Goal: Task Accomplishment & Management: Use online tool/utility

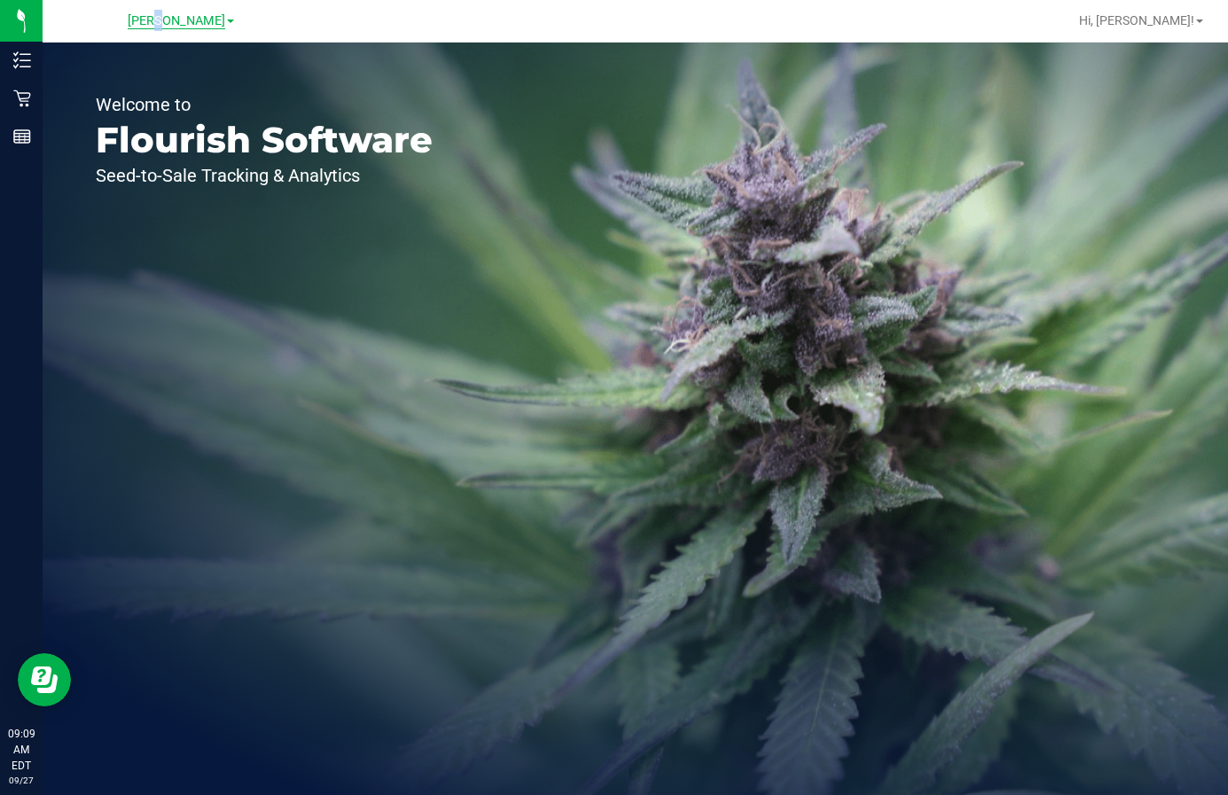
click at [162, 20] on span "[PERSON_NAME]" at bounding box center [177, 21] width 98 height 16
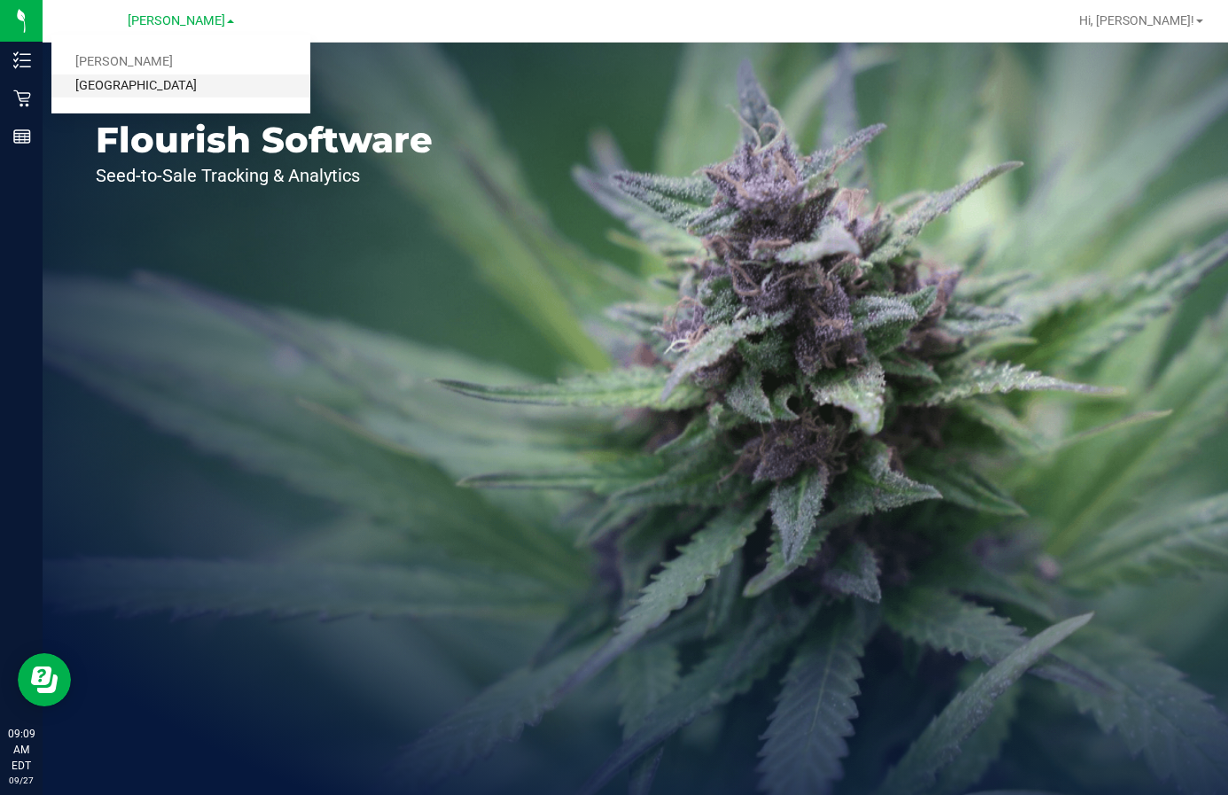
click at [139, 79] on link "[GEOGRAPHIC_DATA]" at bounding box center [180, 86] width 259 height 24
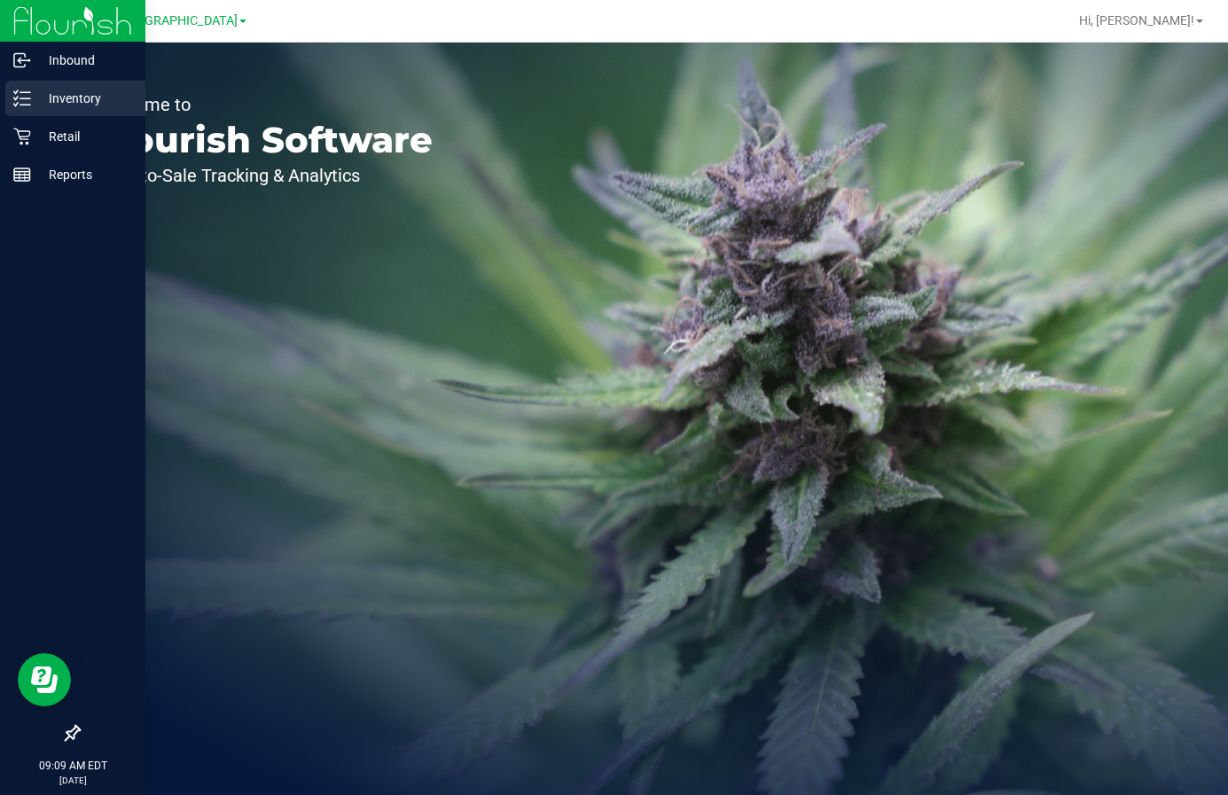
click at [60, 93] on p "Inventory" at bounding box center [84, 98] width 106 height 21
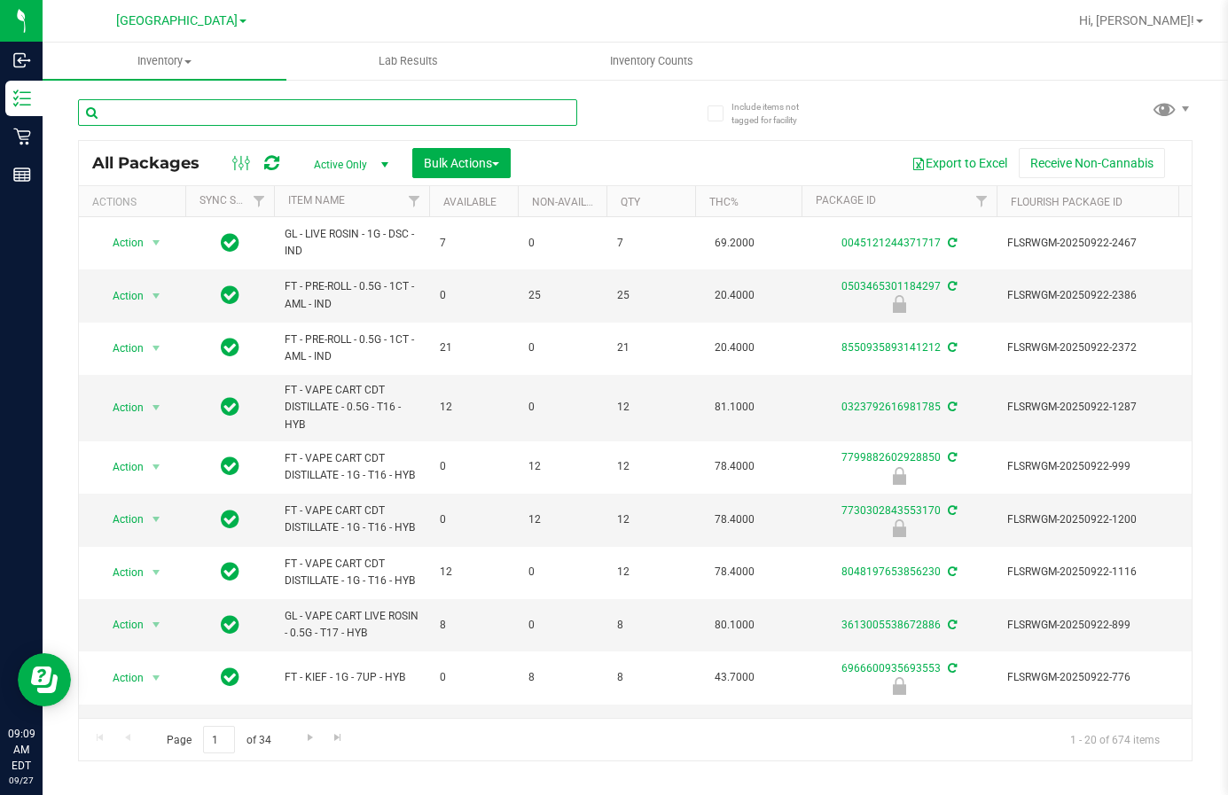
click at [246, 110] on input "text" at bounding box center [327, 112] width 499 height 27
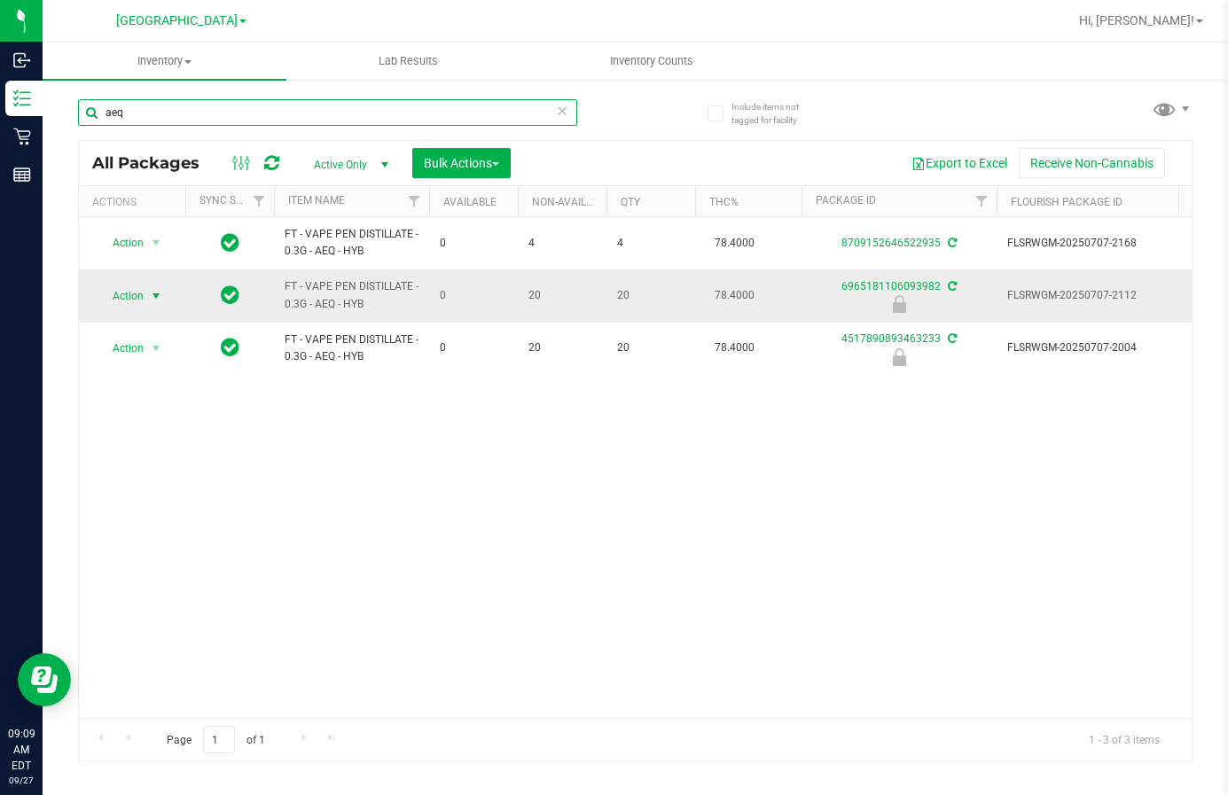
type input "aeq"
click at [141, 291] on span "Action" at bounding box center [121, 296] width 48 height 25
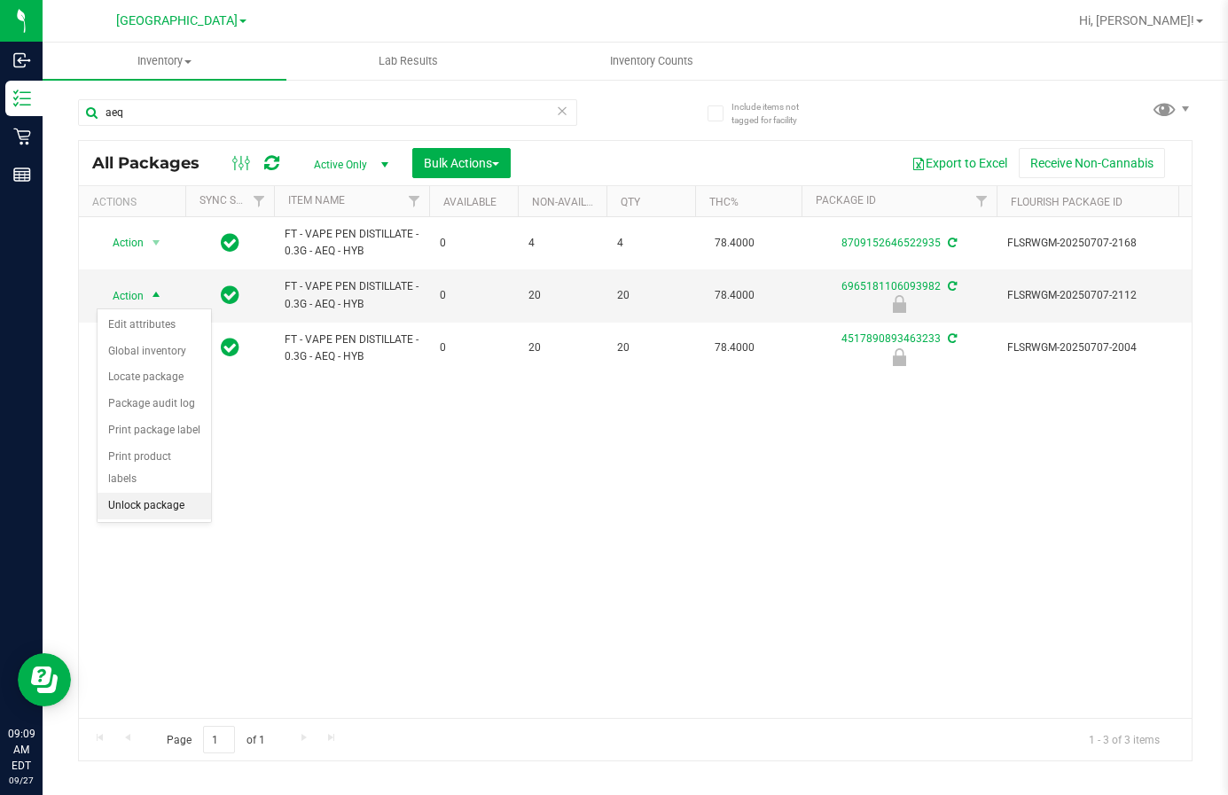
click at [138, 493] on li "Unlock package" at bounding box center [154, 506] width 113 height 27
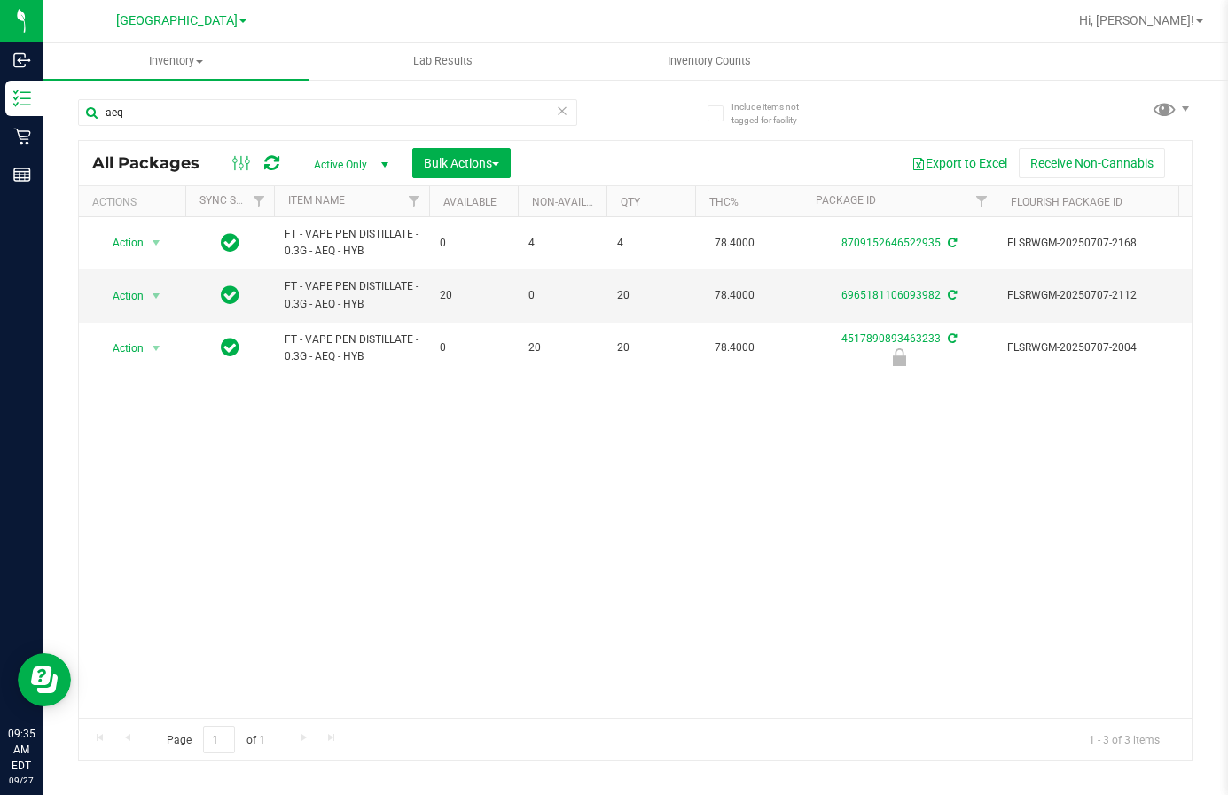
click at [864, 599] on div "Action Action Create package Edit attributes Global inventory Locate package Lo…" at bounding box center [635, 467] width 1113 height 501
click at [987, 738] on div "Page 1 of 1 1 - 3 of 3 items" at bounding box center [635, 739] width 1113 height 43
drag, startPoint x: 727, startPoint y: 523, endPoint x: 336, endPoint y: 434, distance: 401.1
click at [726, 523] on div "Action Action Create package Edit attributes Global inventory Locate package Lo…" at bounding box center [635, 467] width 1113 height 501
drag, startPoint x: 197, startPoint y: 116, endPoint x: 54, endPoint y: 137, distance: 144.3
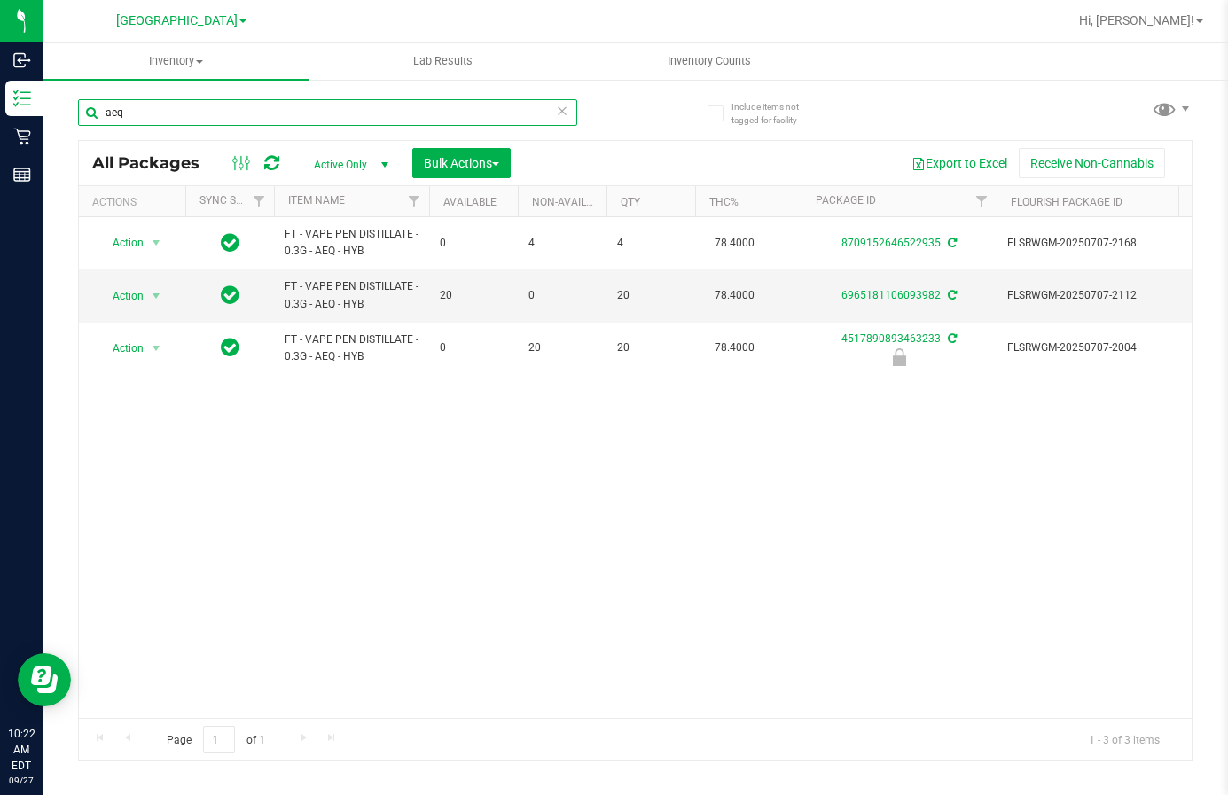
click at [54, 137] on div "Include items not tagged for facility aeq All Packages Active Only Active Only …" at bounding box center [635, 348] width 1185 height 541
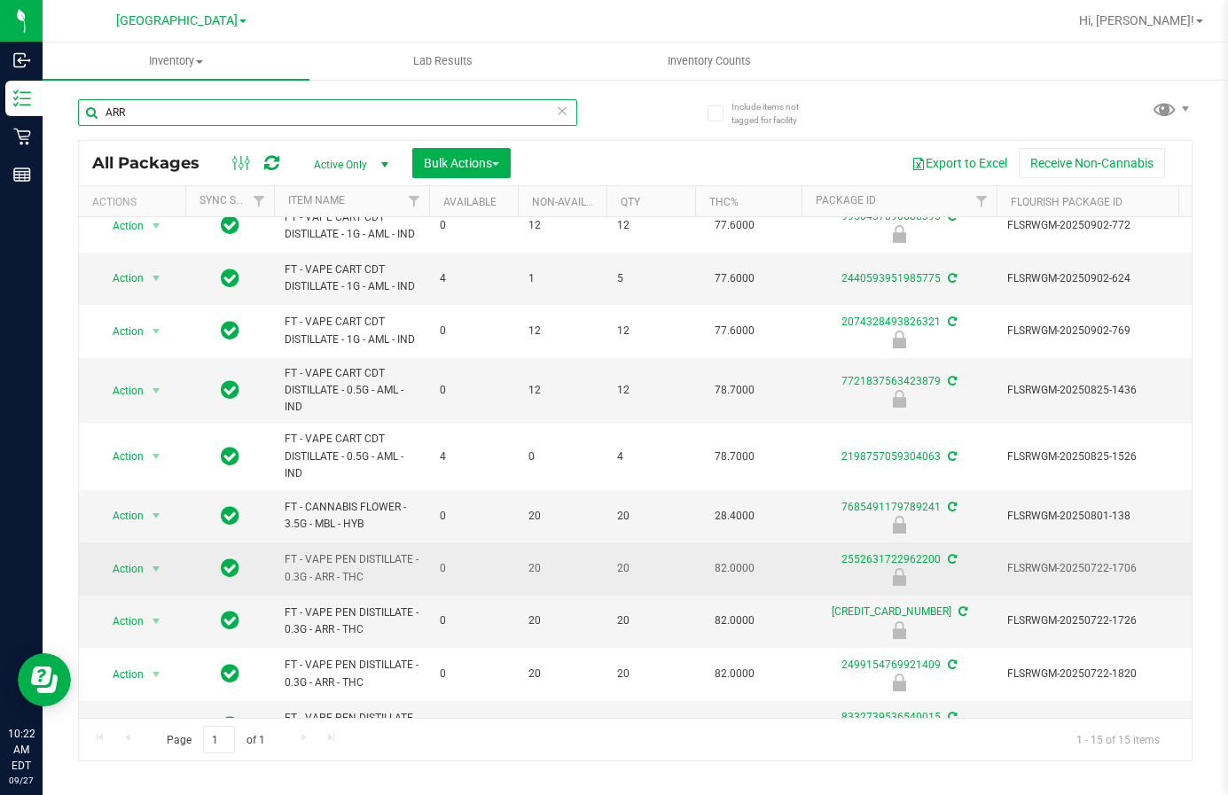
scroll to position [329, 0]
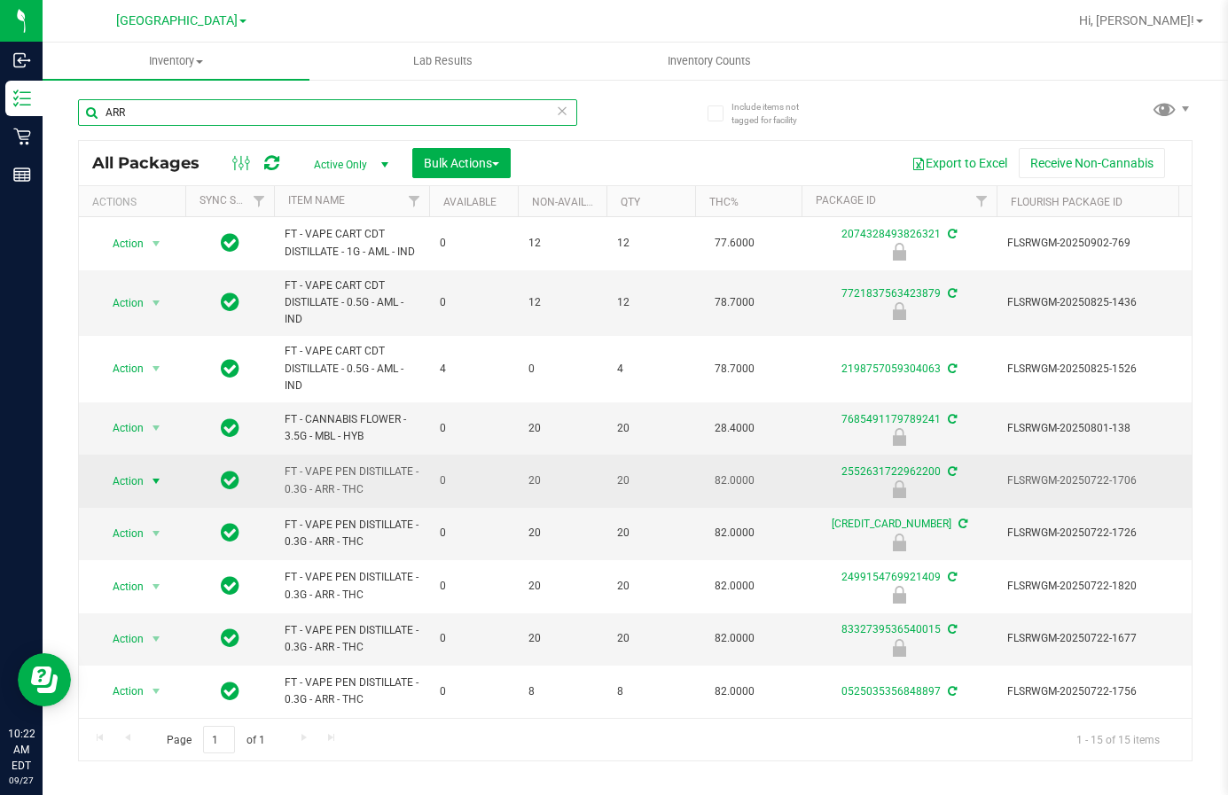
type input "ARR"
click at [134, 470] on span "Action" at bounding box center [121, 481] width 48 height 25
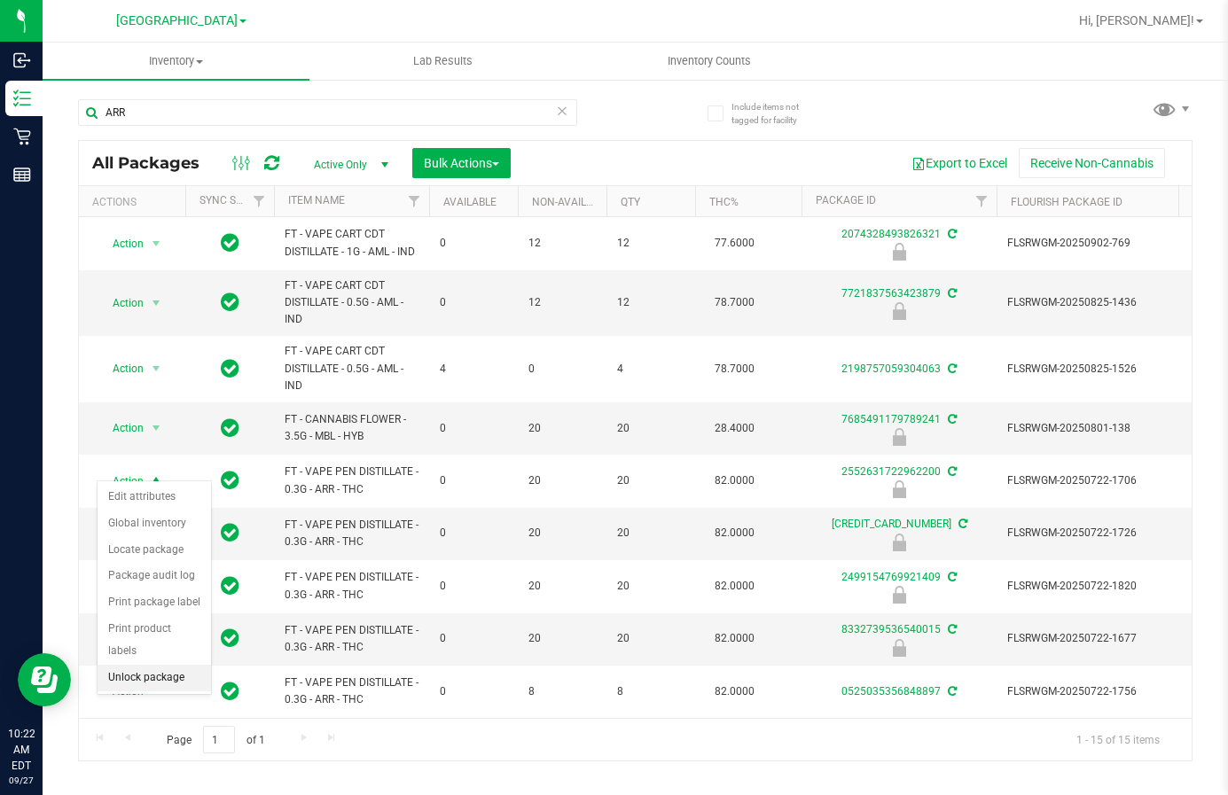
click at [155, 665] on li "Unlock package" at bounding box center [154, 678] width 113 height 27
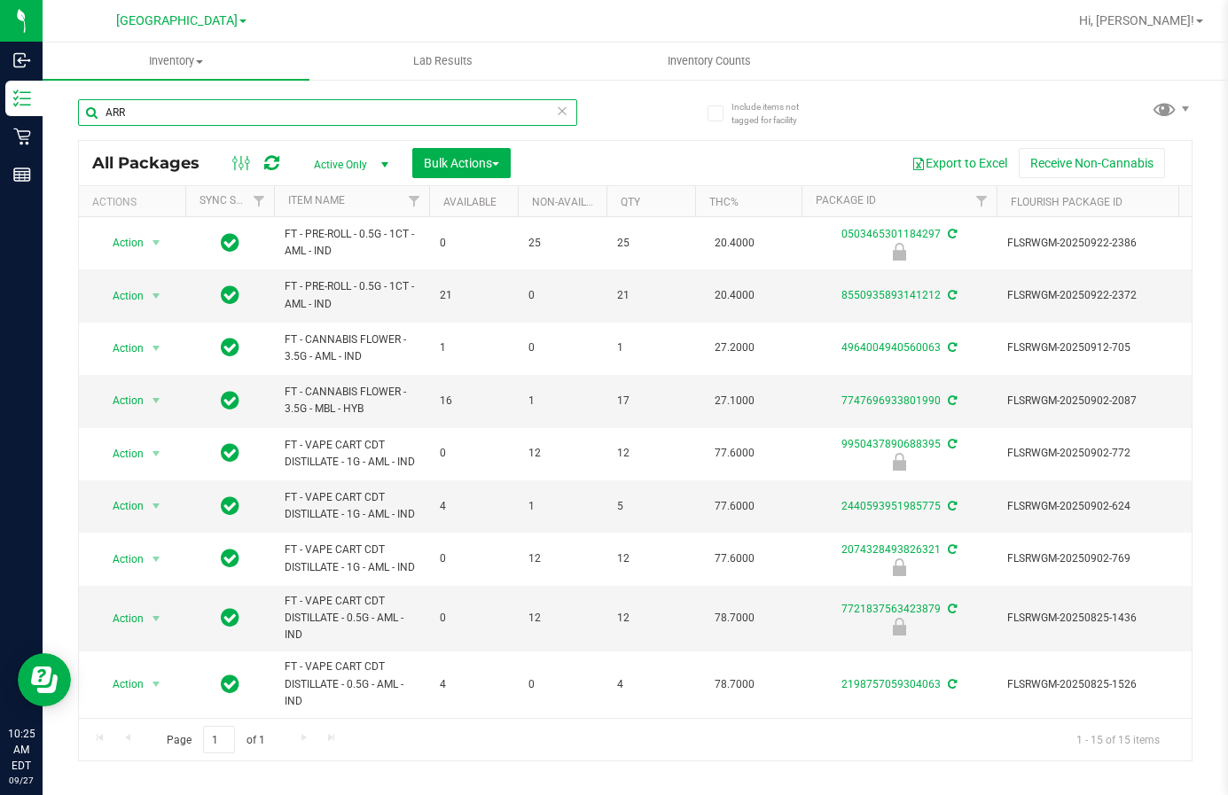
click at [226, 107] on input "ARR" at bounding box center [327, 112] width 499 height 27
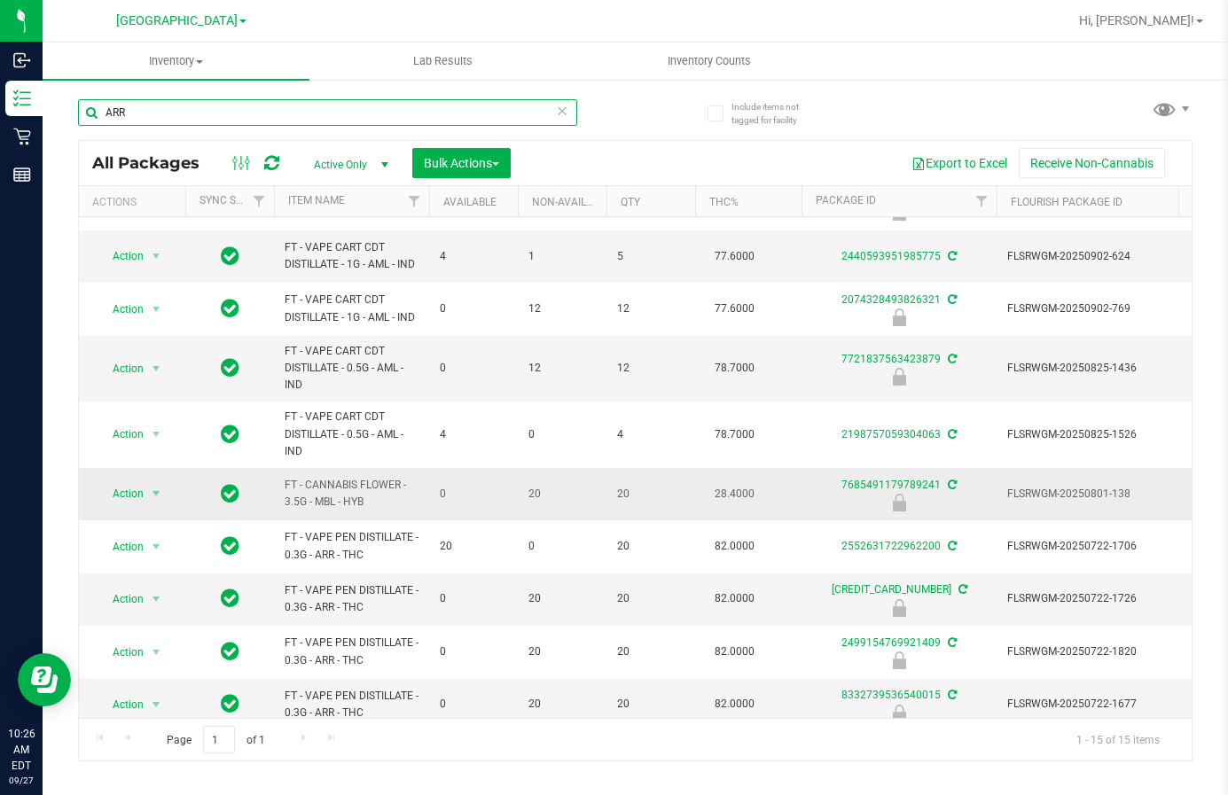
scroll to position [329, 0]
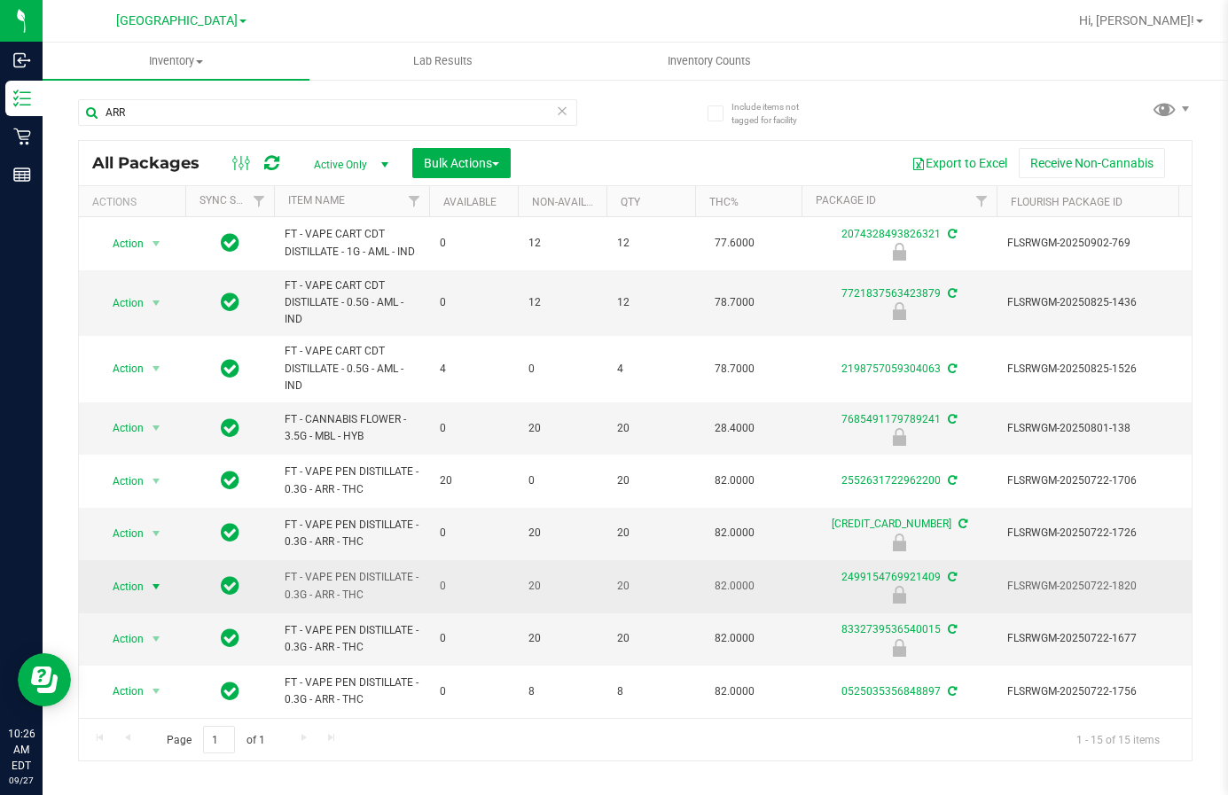
click at [144, 577] on span "Action" at bounding box center [121, 587] width 48 height 25
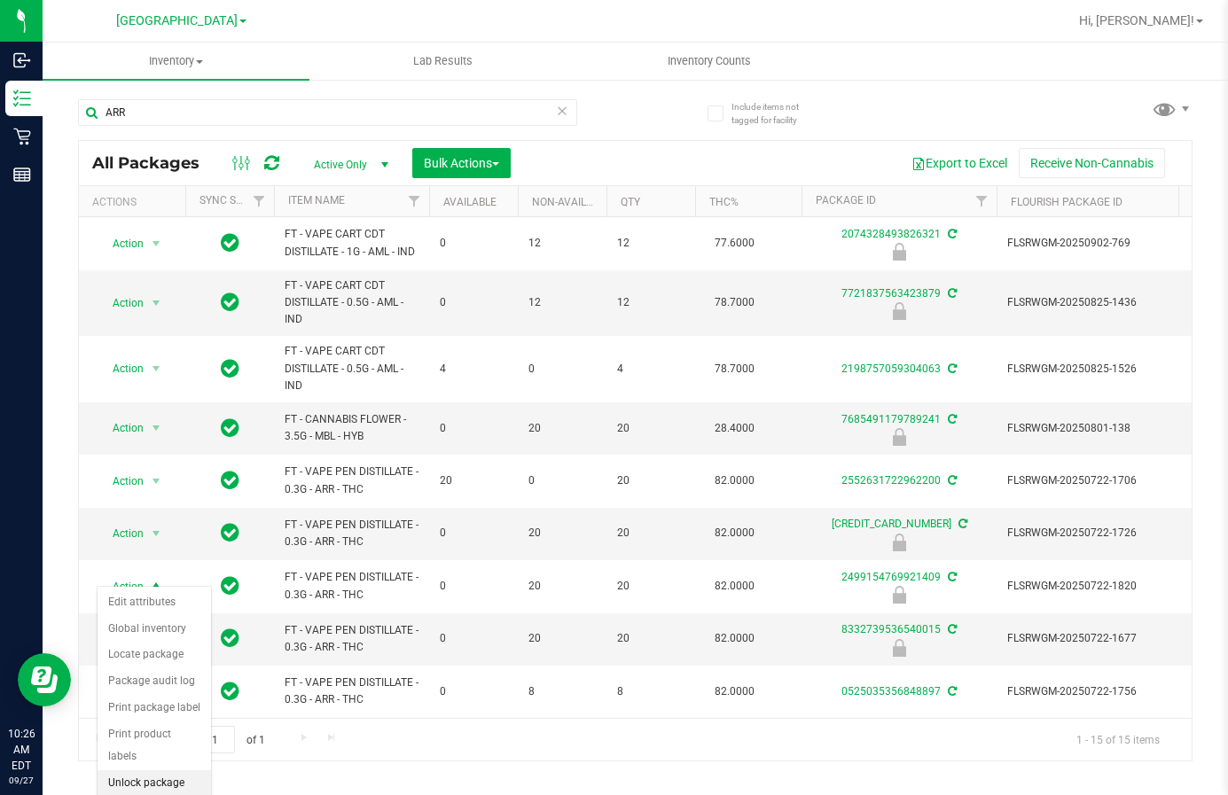
click at [189, 771] on li "Unlock package" at bounding box center [154, 784] width 113 height 27
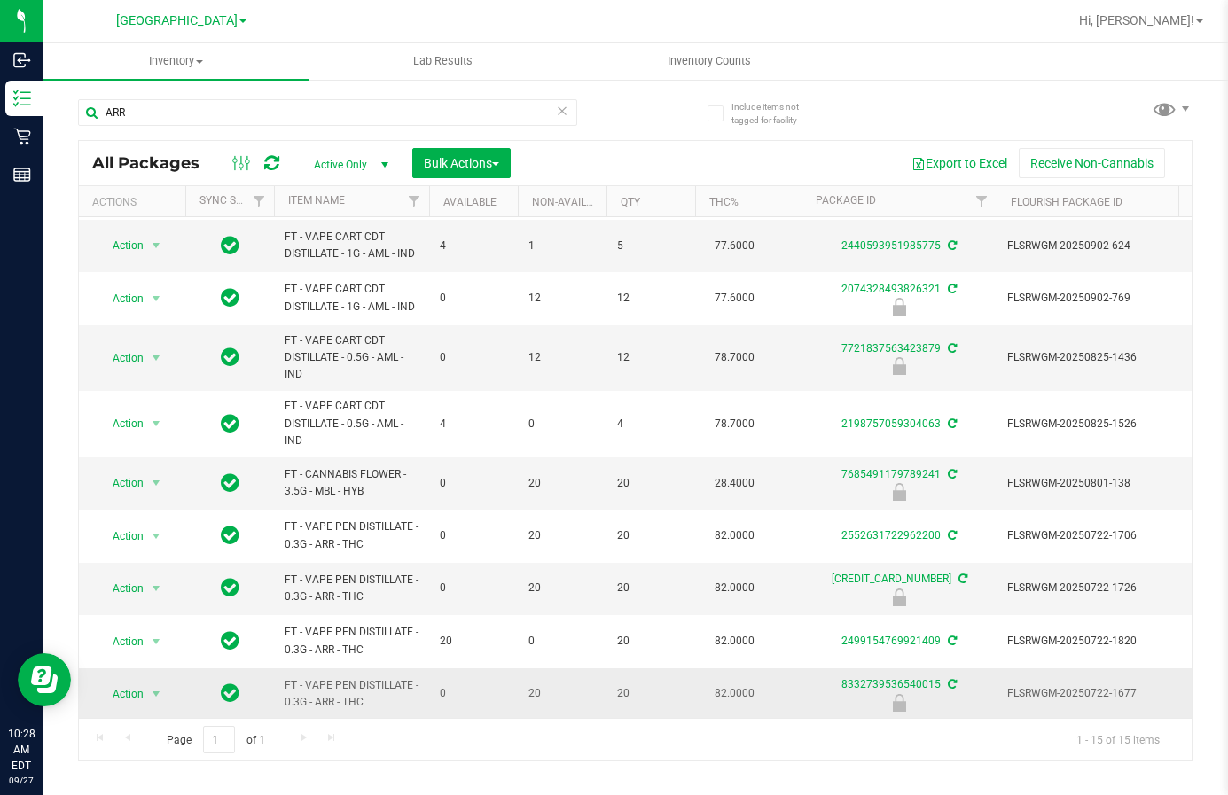
scroll to position [329, 0]
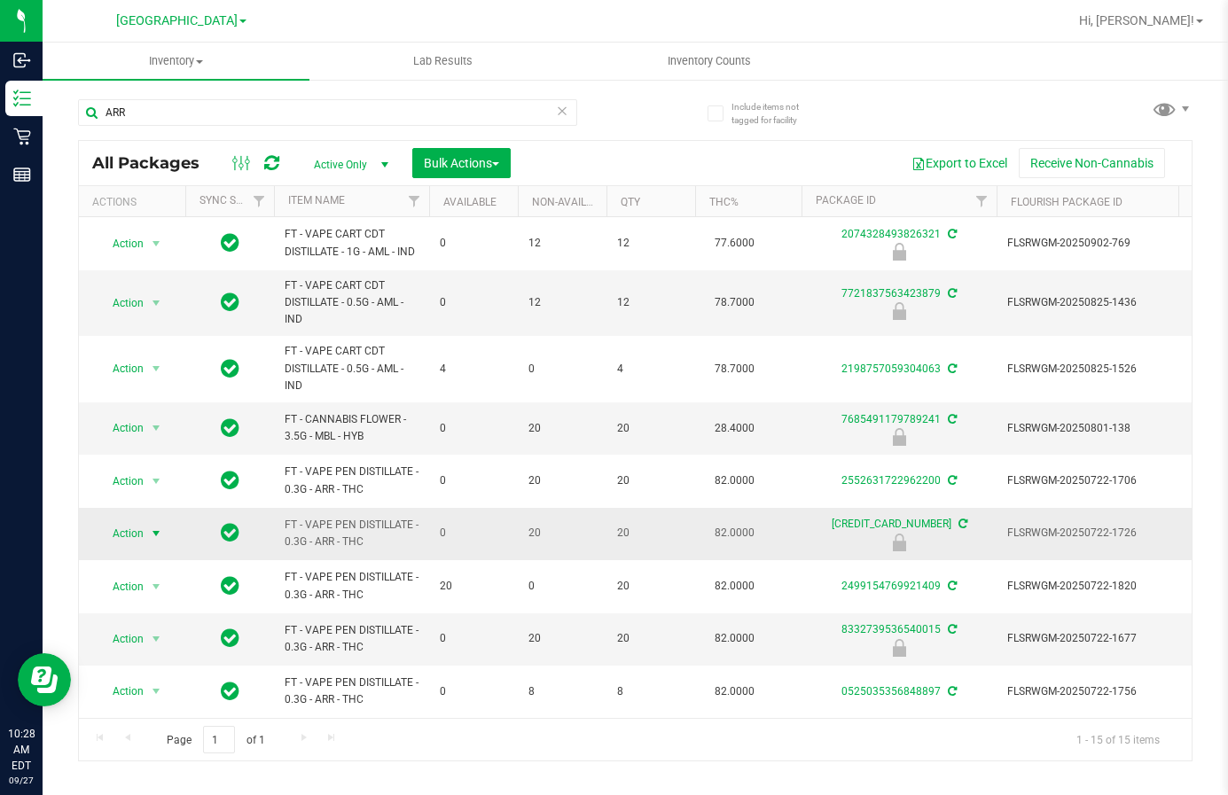
click at [121, 521] on span "Action" at bounding box center [121, 533] width 48 height 25
click at [177, 718] on li "Unlock package" at bounding box center [154, 731] width 113 height 27
